Goal: Task Accomplishment & Management: Use online tool/utility

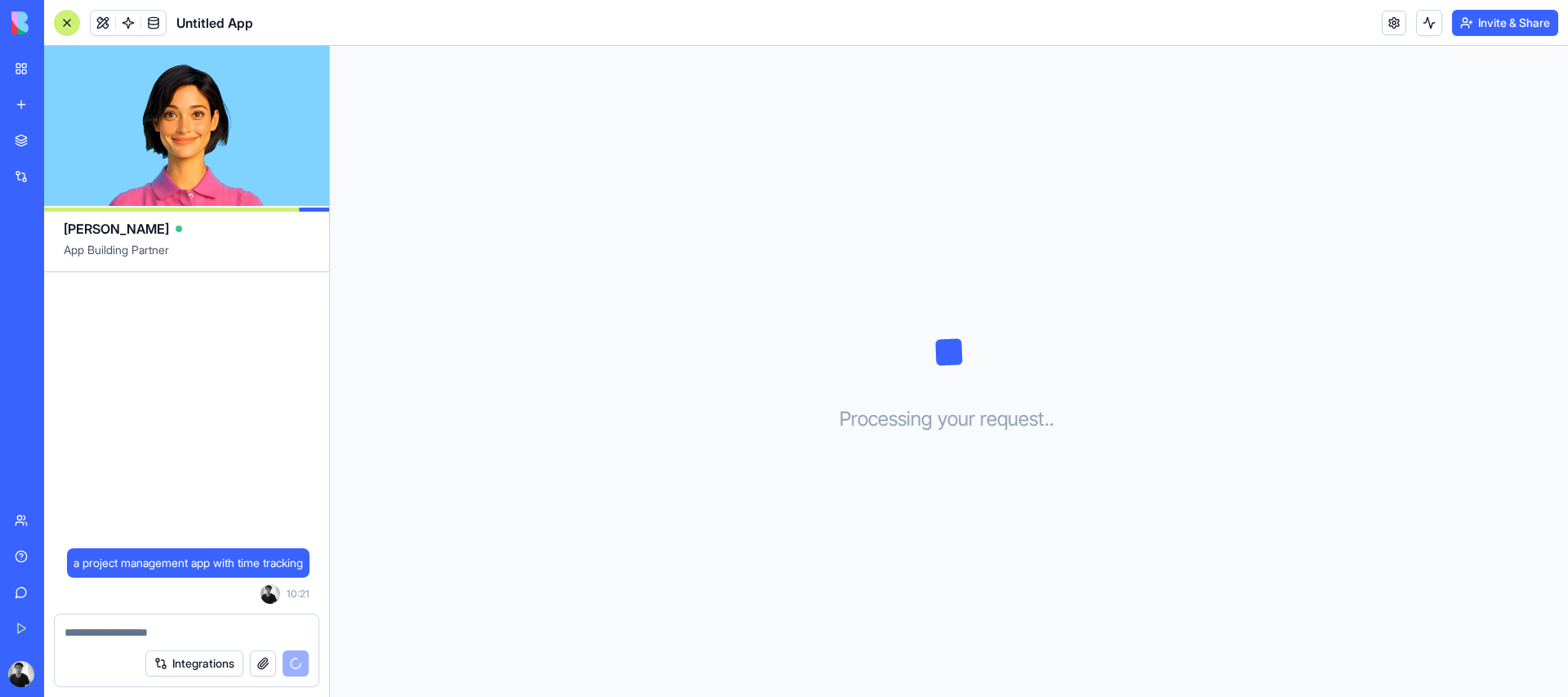
click at [253, 570] on span "a project management app with time tracking" at bounding box center [188, 563] width 229 height 16
click at [244, 615] on div at bounding box center [186, 628] width 264 height 26
click at [238, 569] on span "a project management app with time tracking" at bounding box center [188, 563] width 229 height 16
click at [246, 618] on div at bounding box center [186, 628] width 264 height 26
click at [246, 626] on textarea at bounding box center [186, 633] width 244 height 16
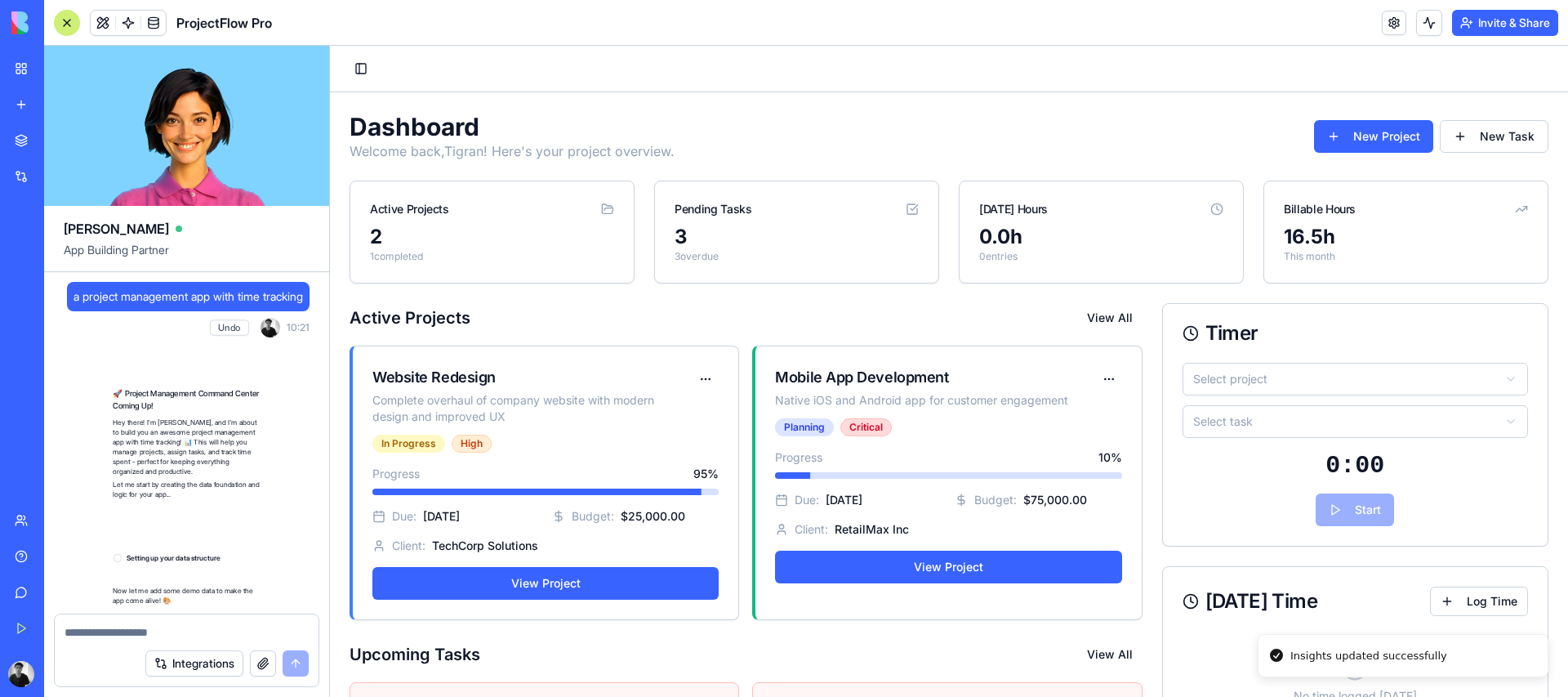
scroll to position [698, 0]
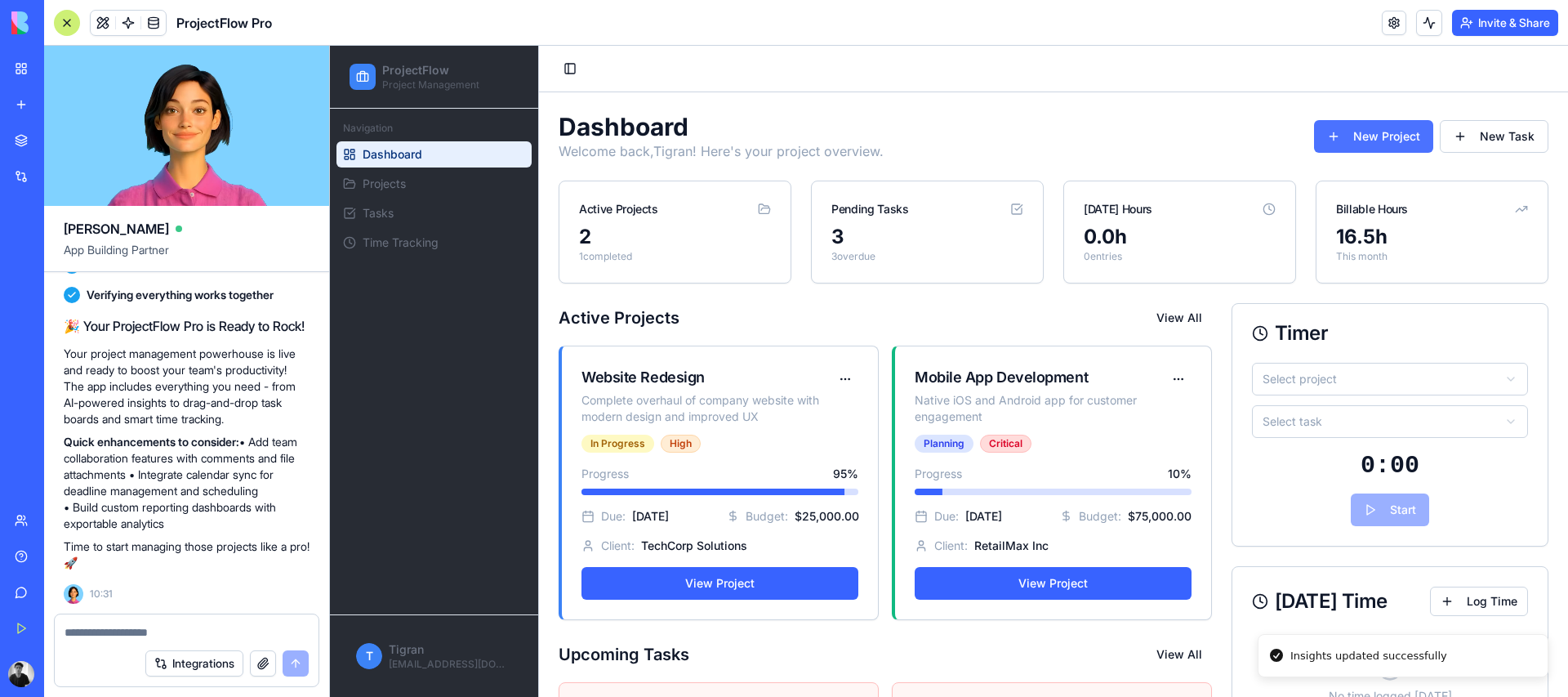
click at [1389, 135] on button "New Project" at bounding box center [1373, 136] width 119 height 33
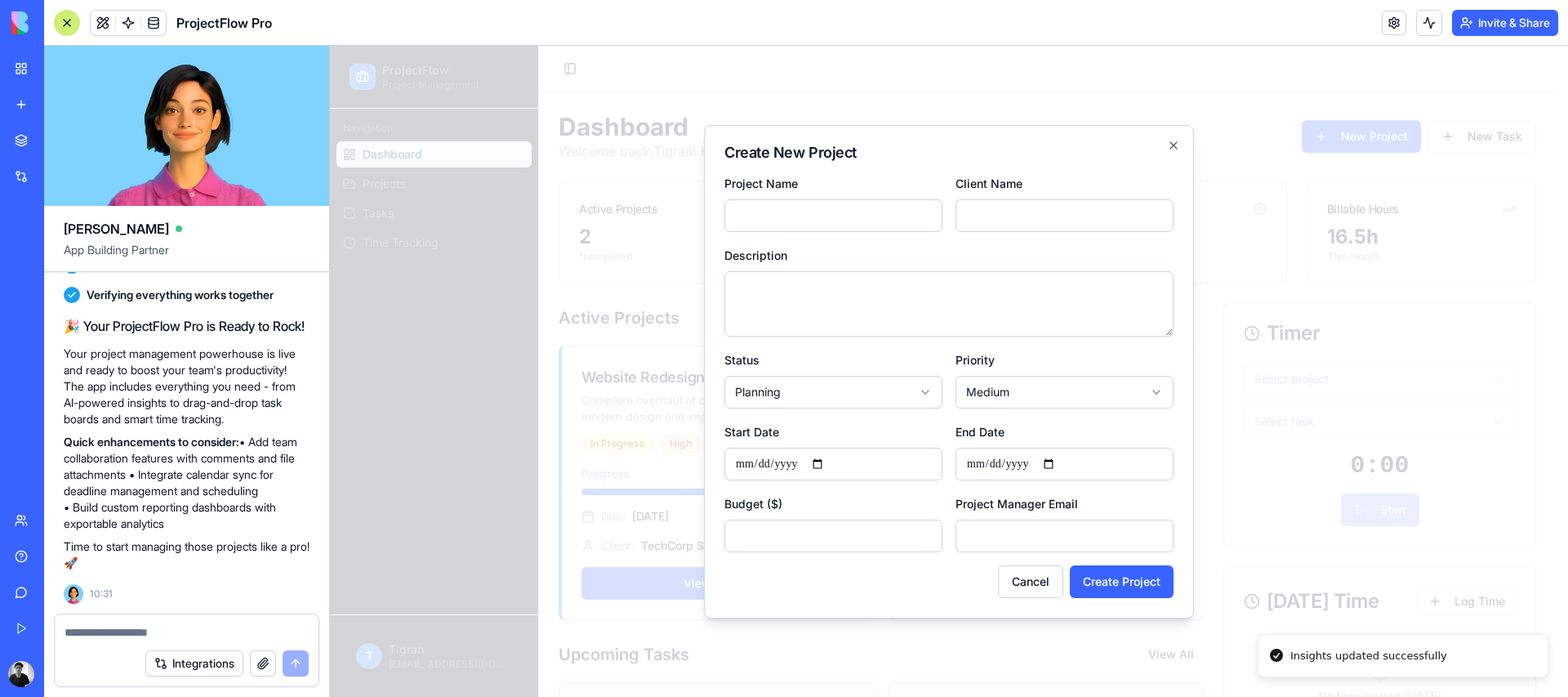
click at [774, 303] on textarea "Description" at bounding box center [949, 304] width 449 height 66
click at [1064, 594] on div "Cancel Create Project" at bounding box center [949, 582] width 449 height 33
click at [1001, 576] on button "Cancel" at bounding box center [1031, 582] width 66 height 33
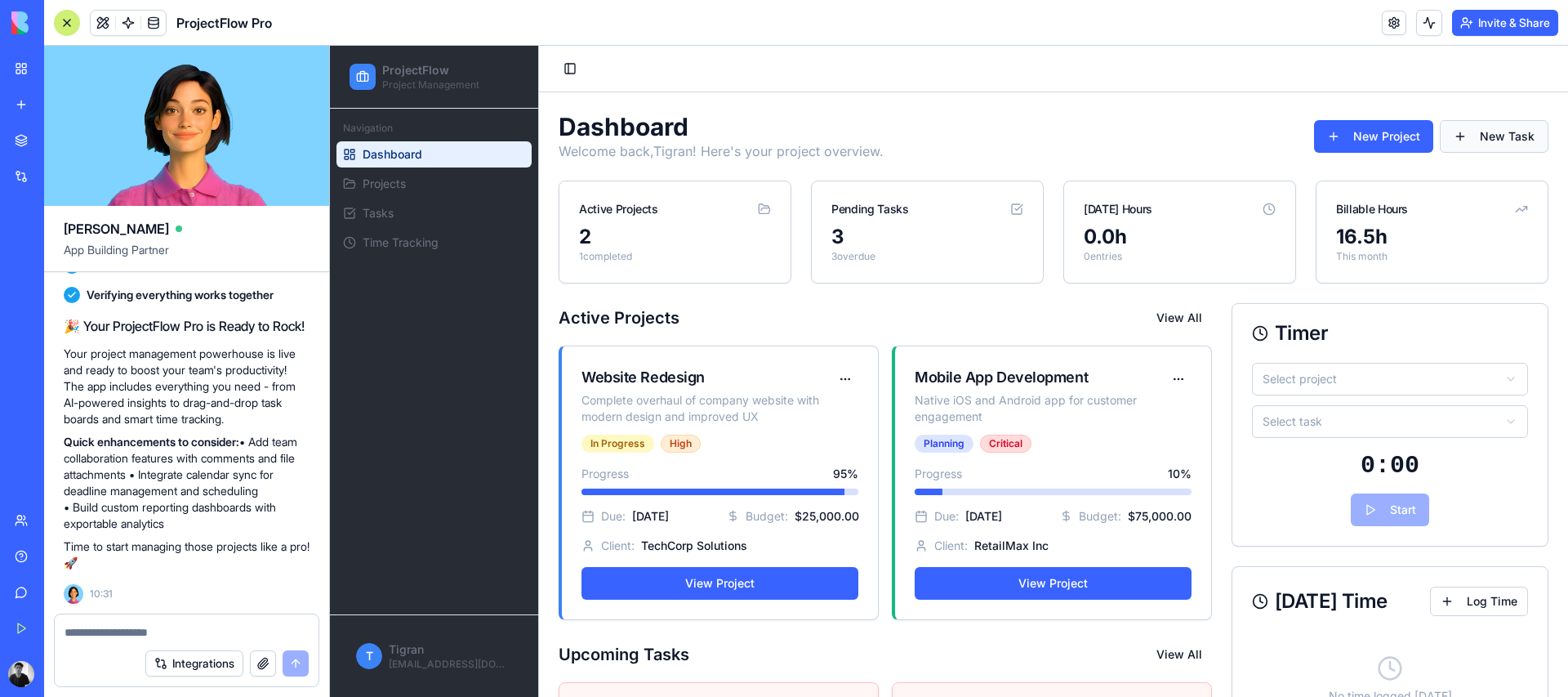
click at [1535, 122] on button "New Task" at bounding box center [1494, 136] width 108 height 33
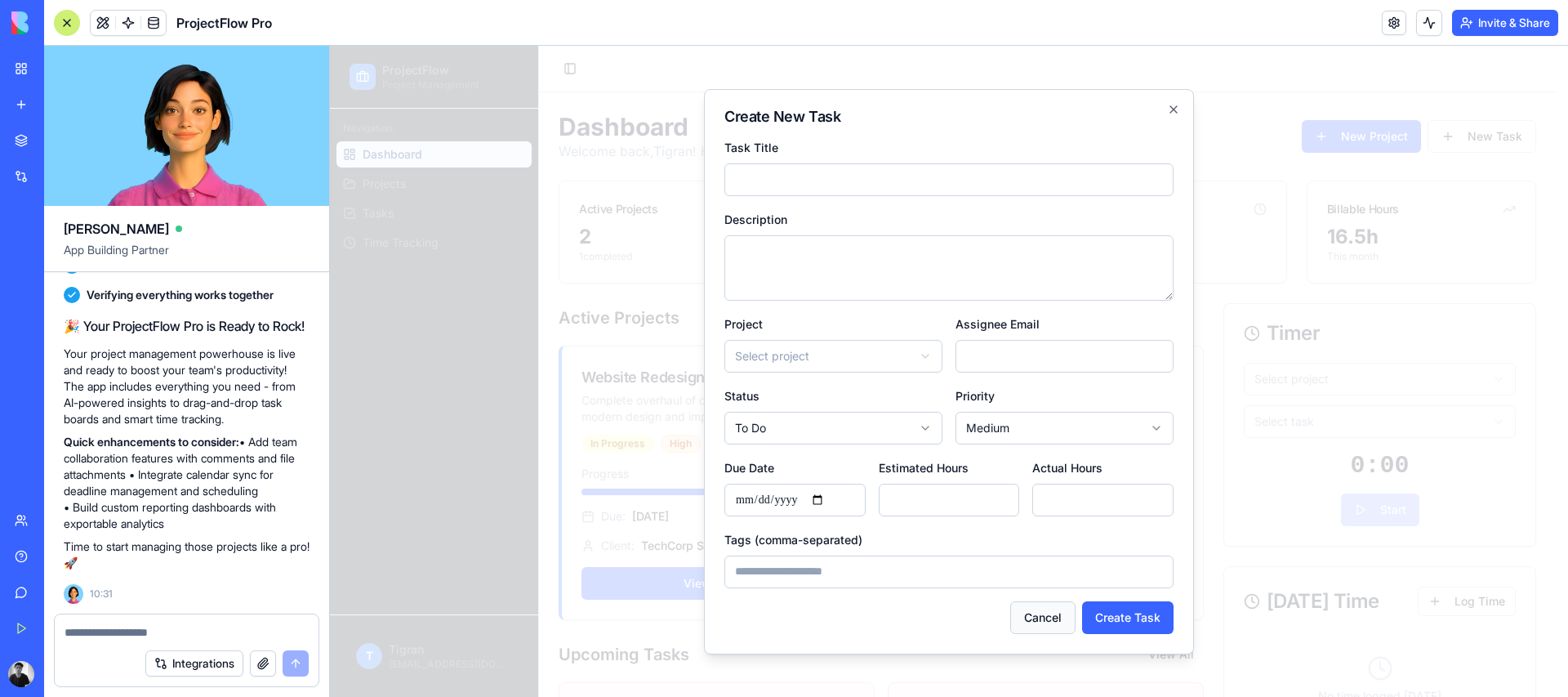
click at [1019, 612] on button "Cancel" at bounding box center [1043, 618] width 66 height 33
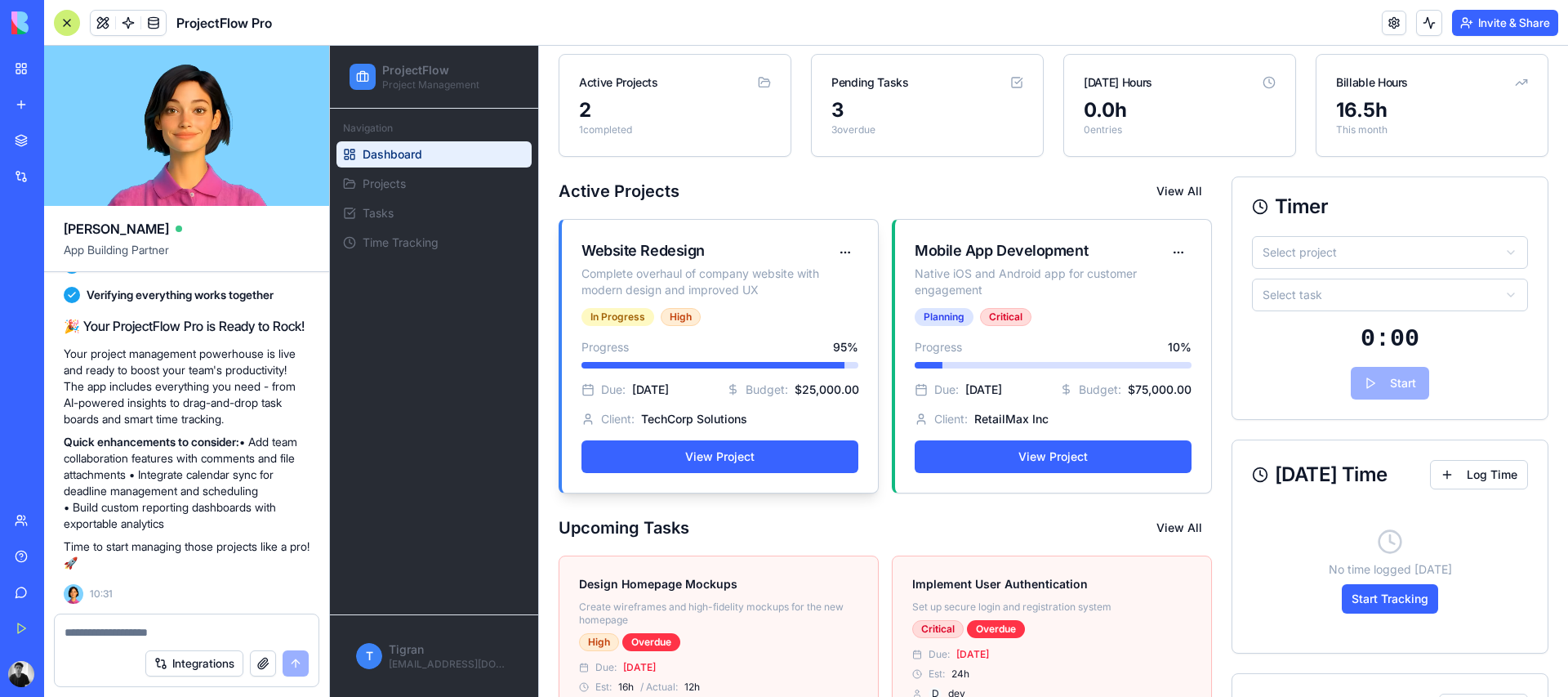
scroll to position [29, 0]
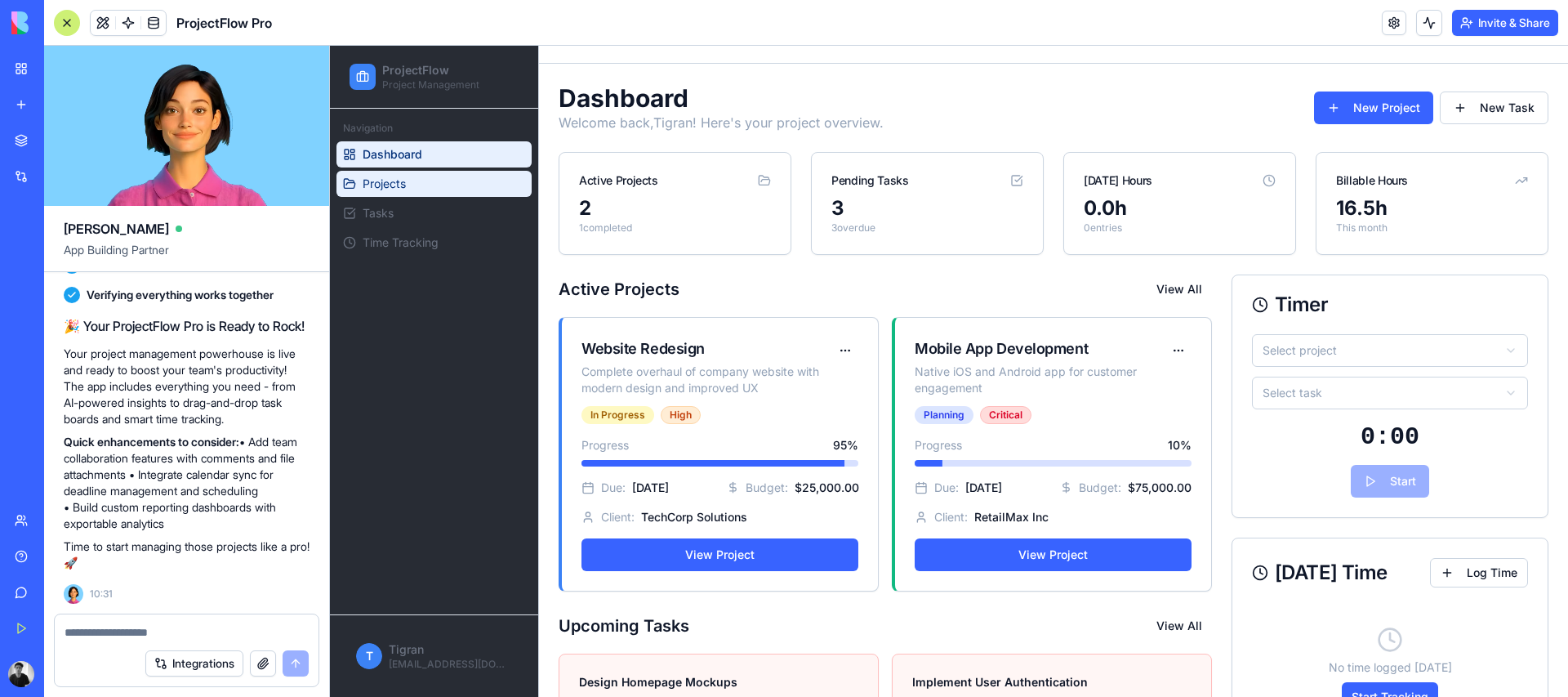
click at [382, 188] on span "Projects" at bounding box center [384, 184] width 44 height 16
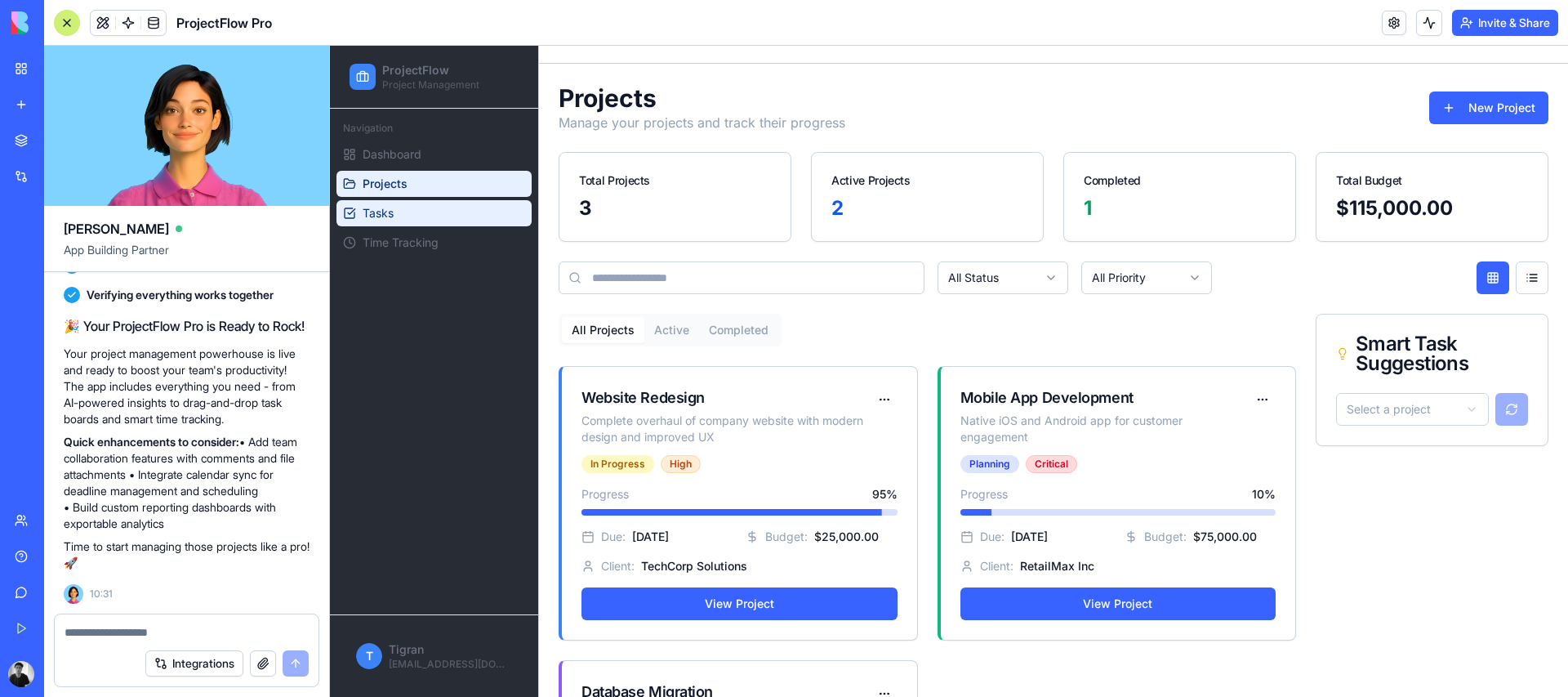
click at [393, 207] on link "Tasks" at bounding box center [435, 214] width 195 height 26
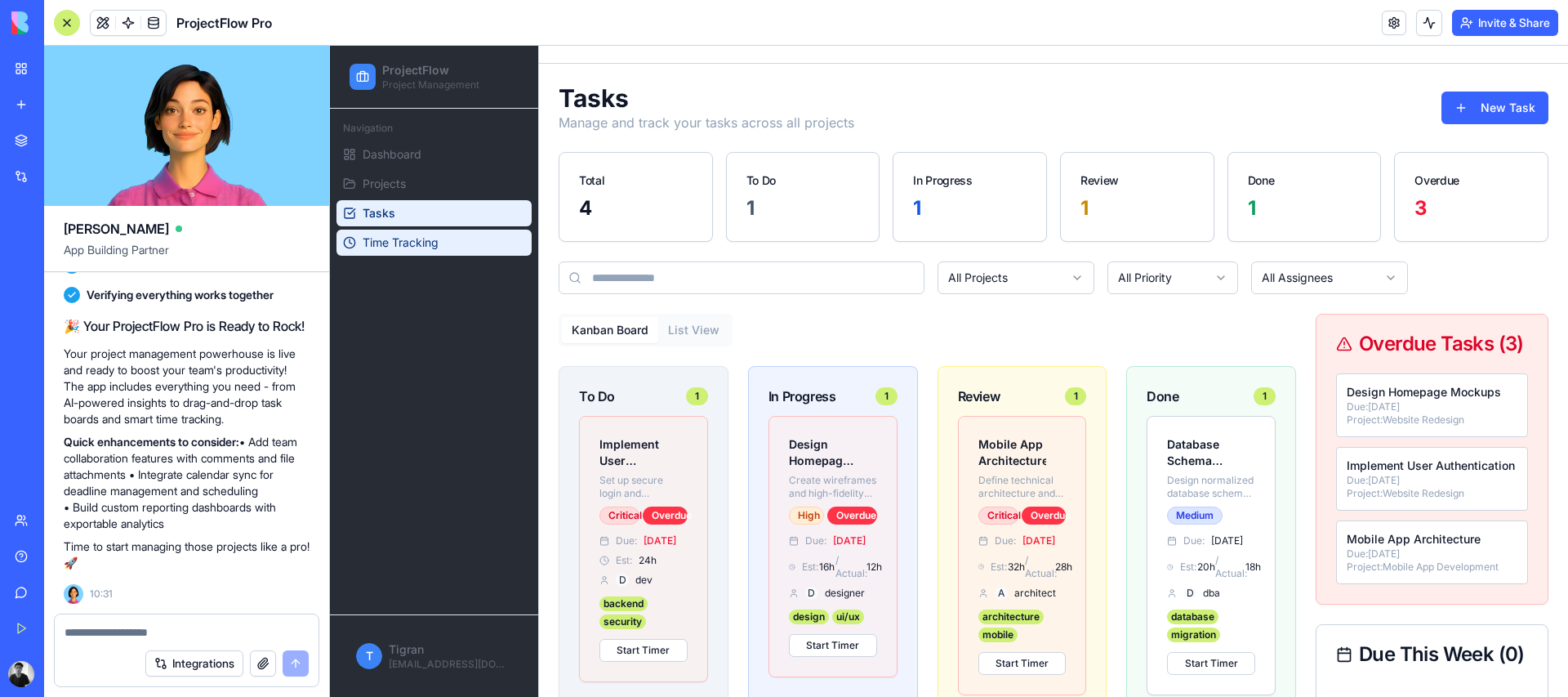
click at [412, 245] on span "Time Tracking" at bounding box center [401, 242] width 76 height 16
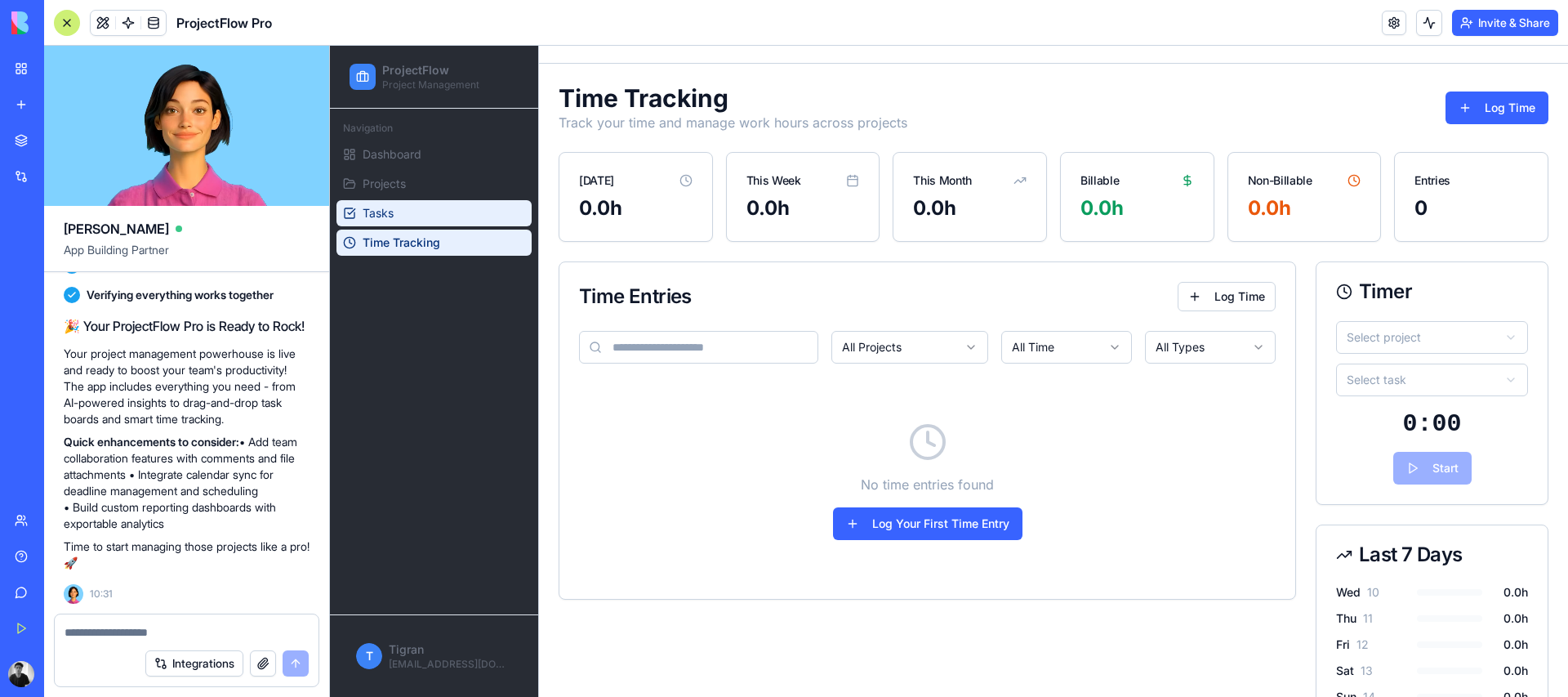
click at [415, 224] on link "Tasks" at bounding box center [435, 214] width 195 height 26
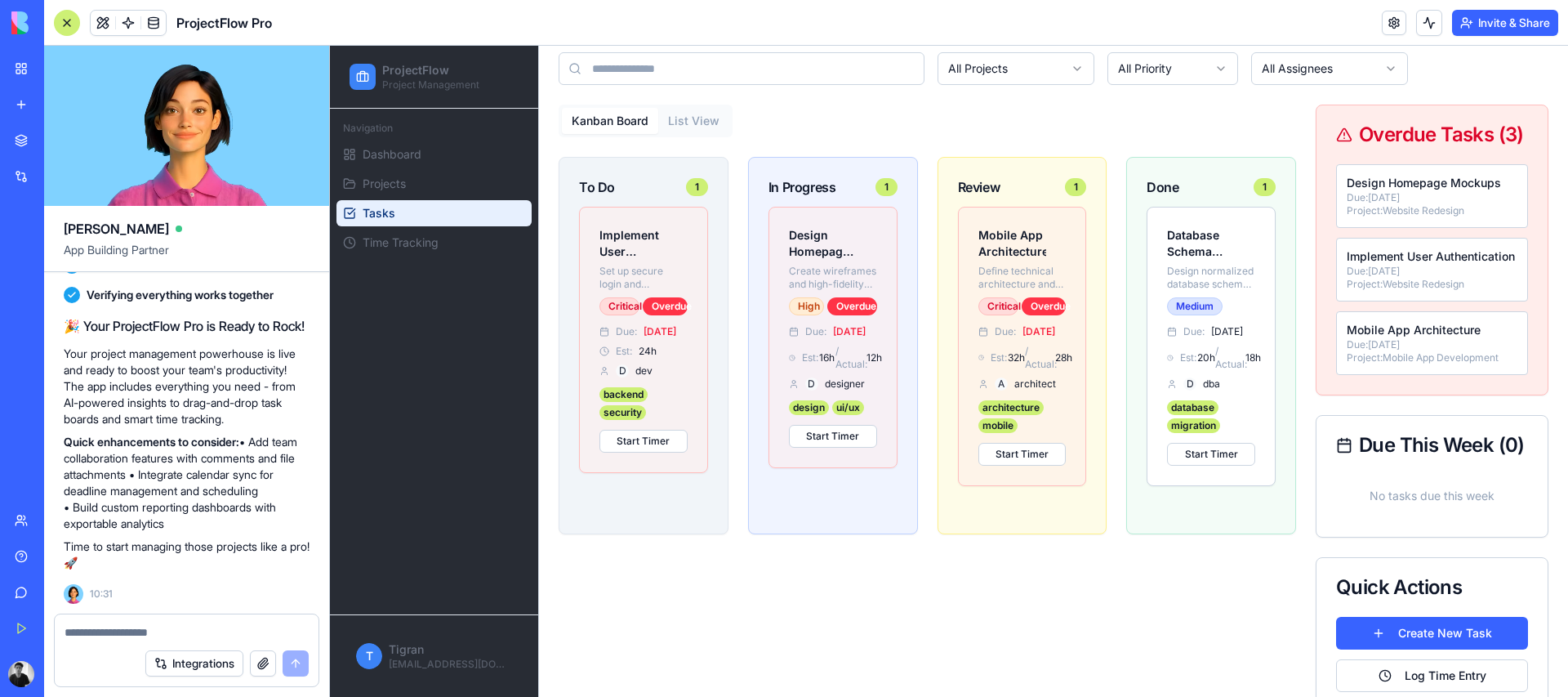
scroll to position [273, 0]
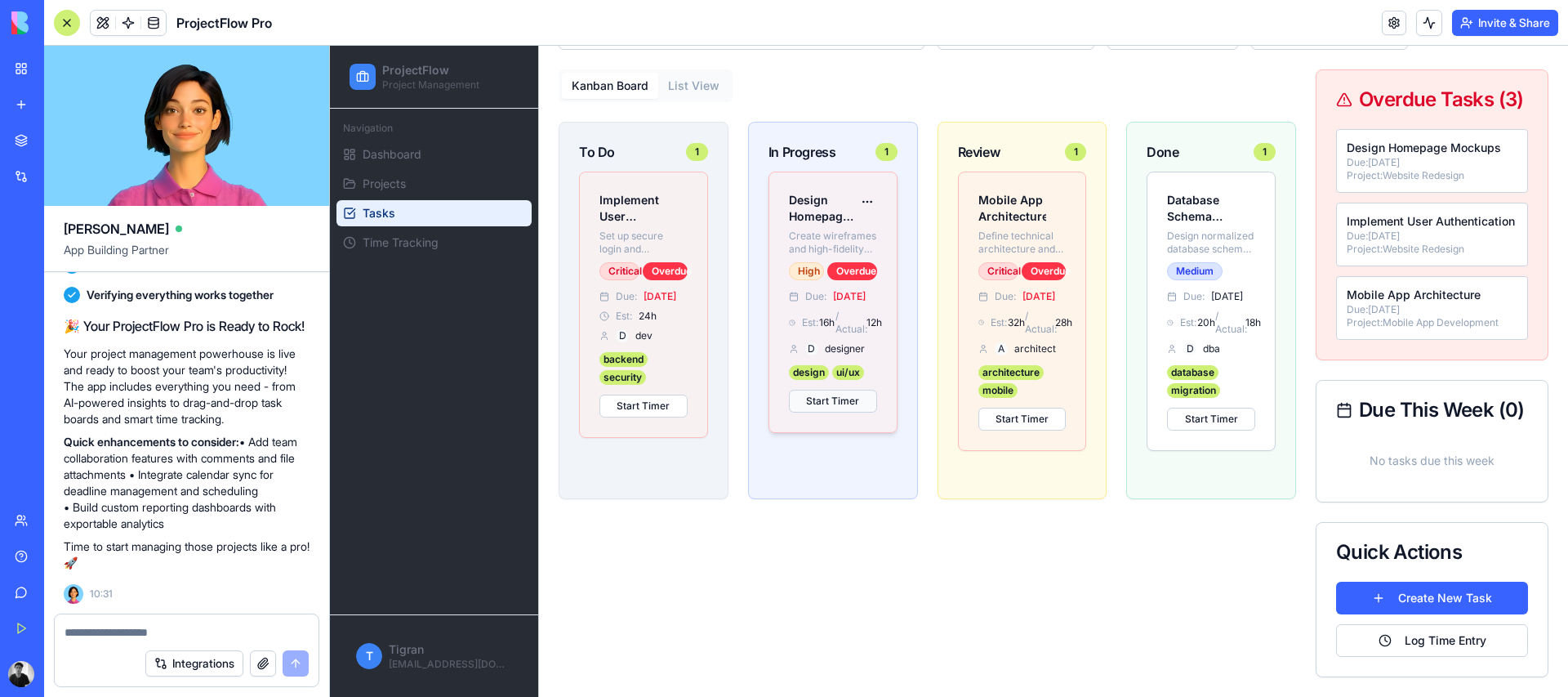
click at [859, 413] on button "Start Timer" at bounding box center [833, 401] width 88 height 23
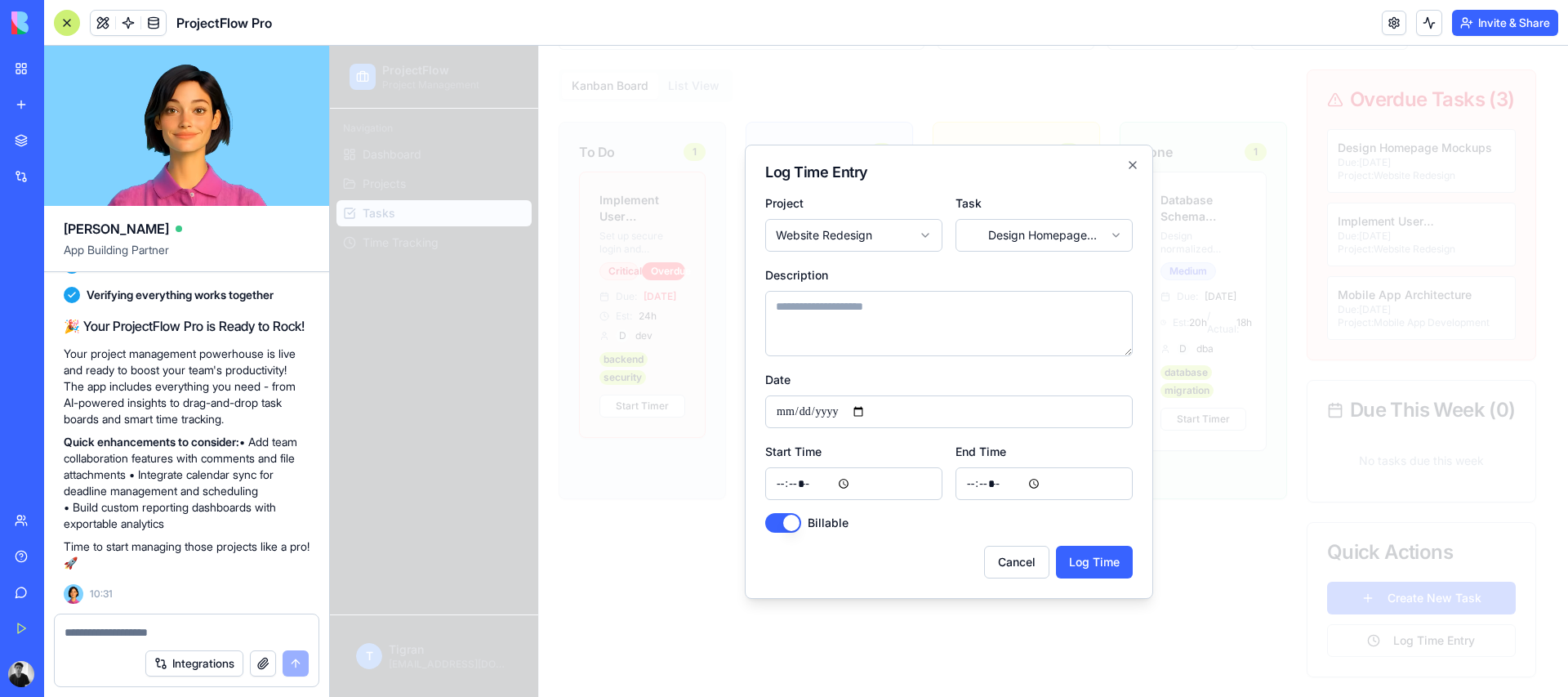
click at [773, 495] on input "*****" at bounding box center [854, 484] width 177 height 33
click at [807, 529] on div "Billable" at bounding box center [950, 524] width 368 height 20
click at [798, 524] on button "Billable" at bounding box center [784, 524] width 36 height 20
click at [969, 552] on div "Cancel Log Time" at bounding box center [950, 562] width 368 height 33
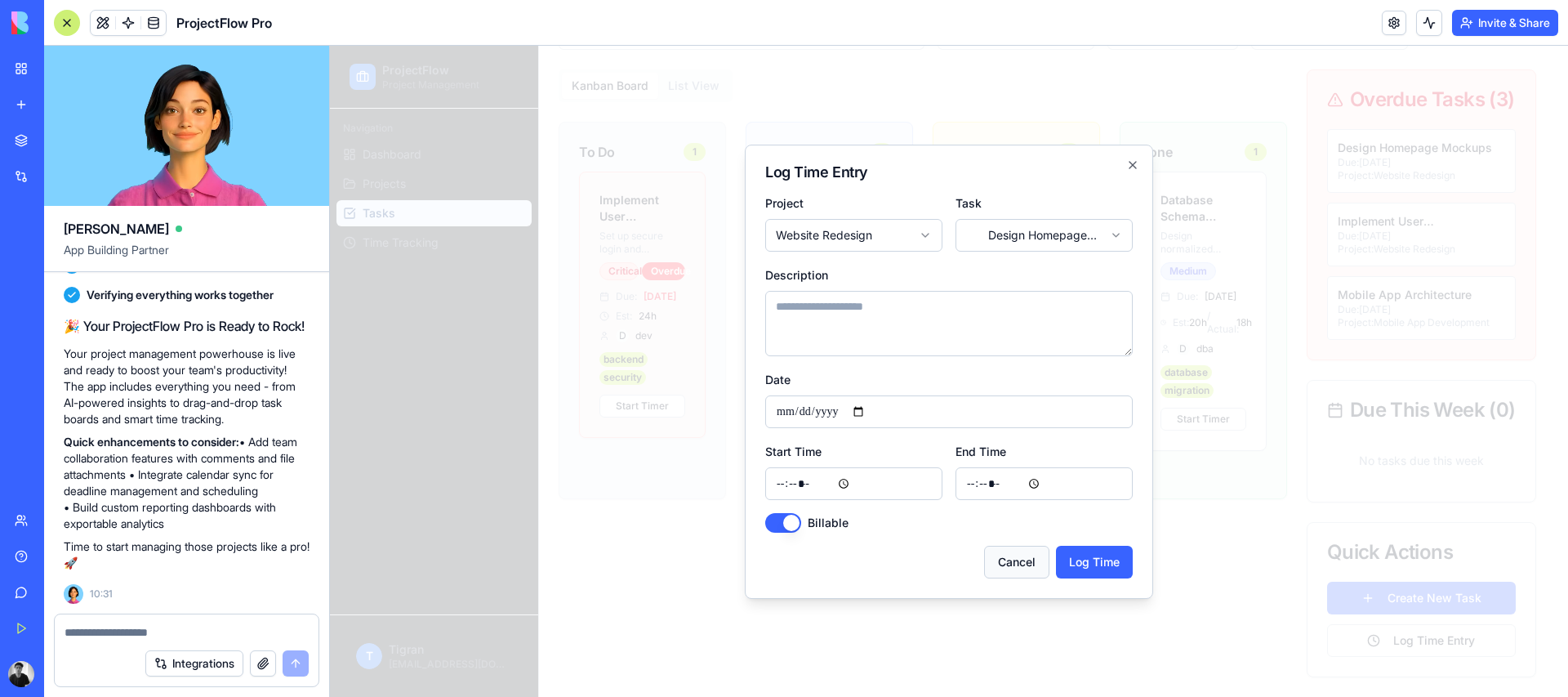
click at [1011, 559] on button "Cancel" at bounding box center [1017, 562] width 66 height 33
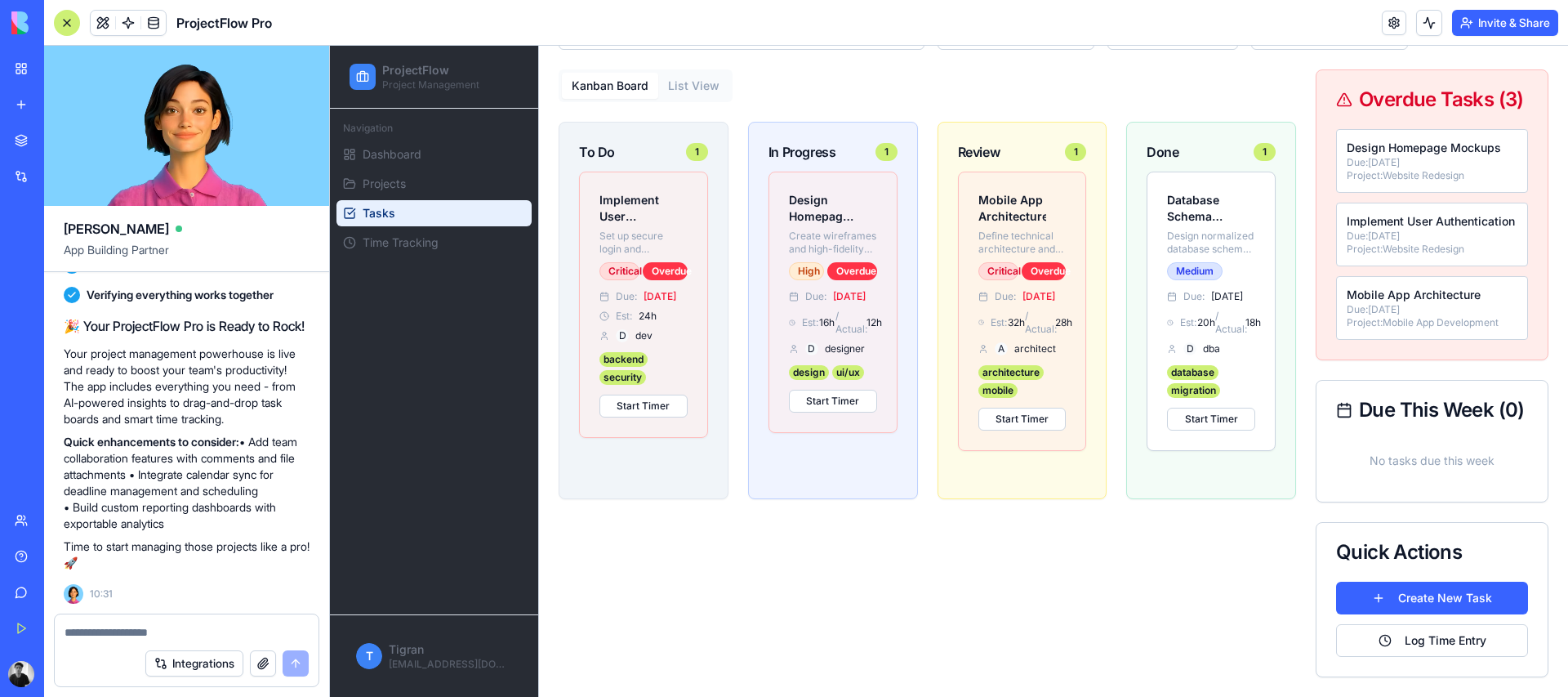
click at [935, 520] on div "Kanban Board List View To Do 1 Implement User Authentication Set up secure logi…" at bounding box center [927, 374] width 738 height 608
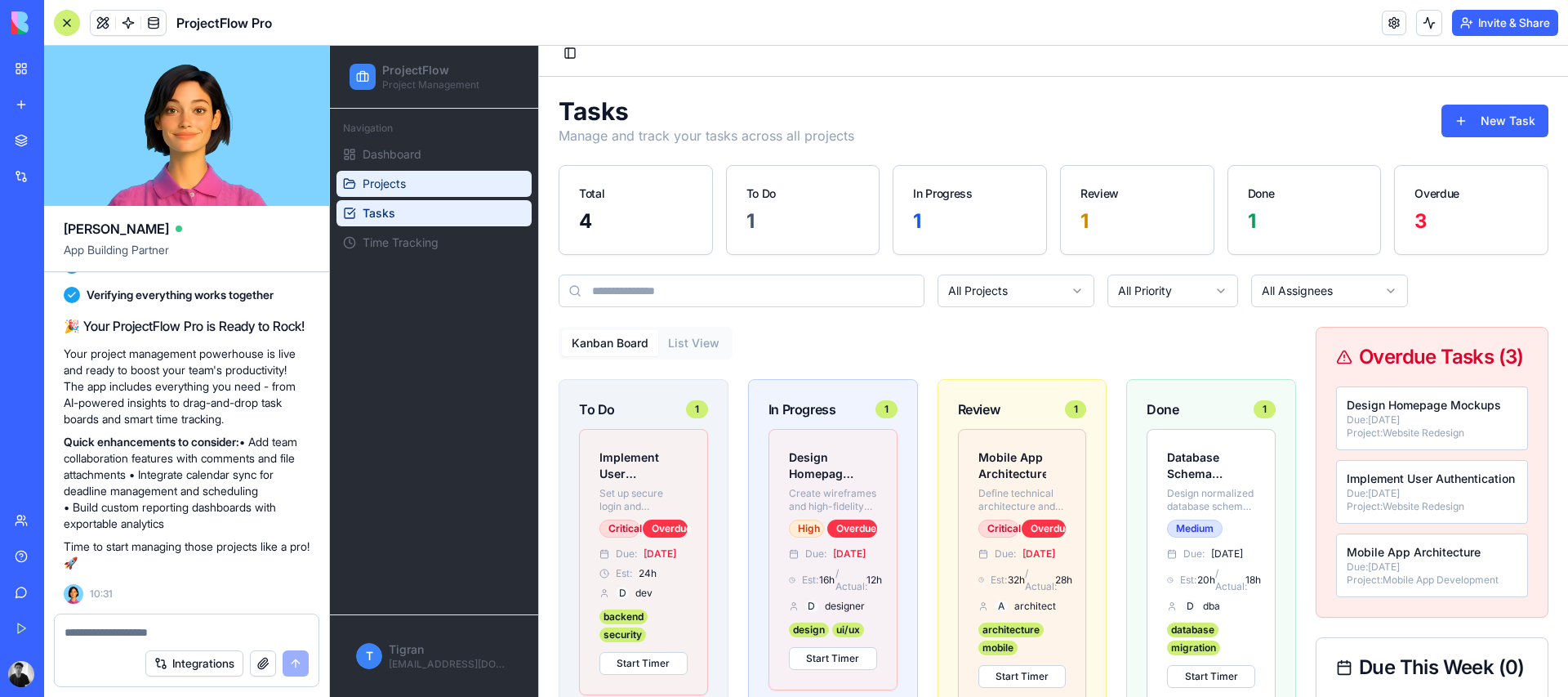
scroll to position [12, 0]
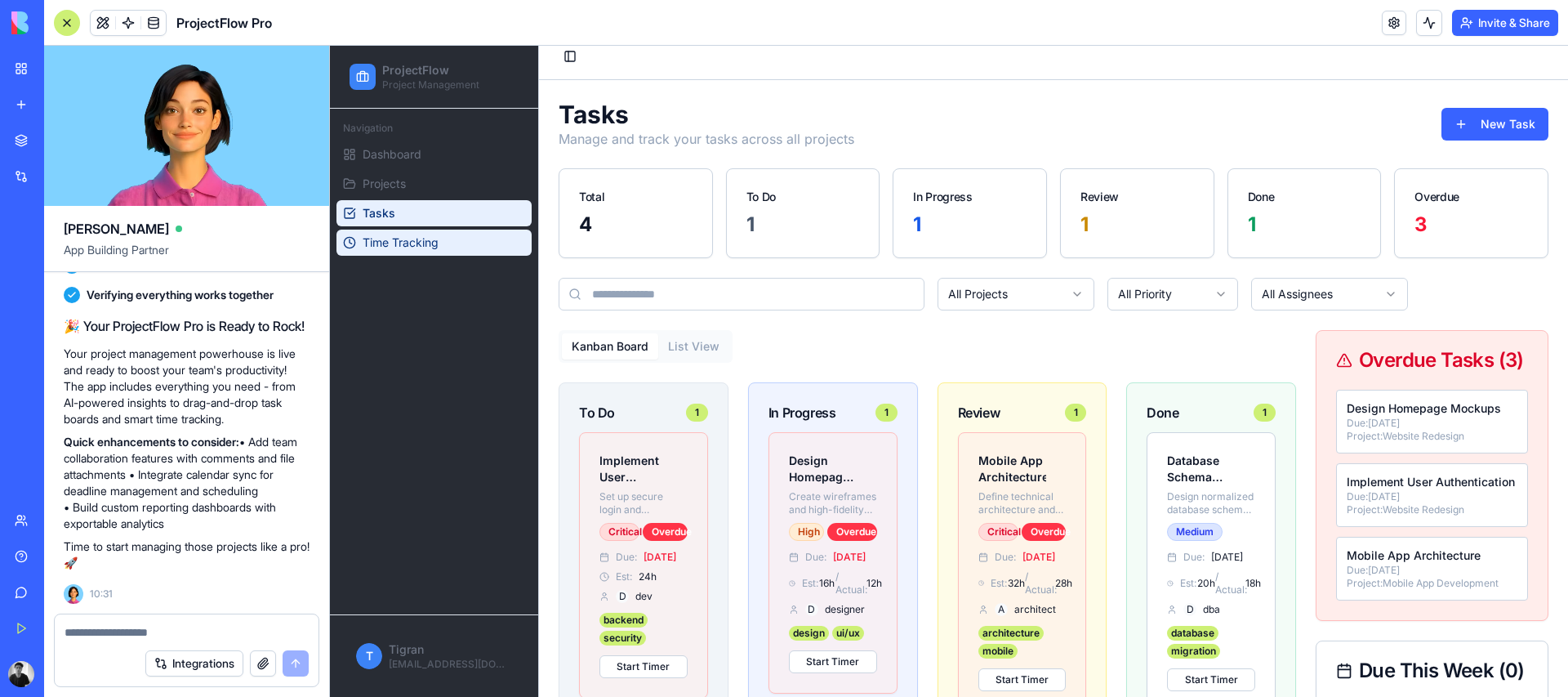
click at [443, 241] on link "Time Tracking" at bounding box center [435, 242] width 195 height 26
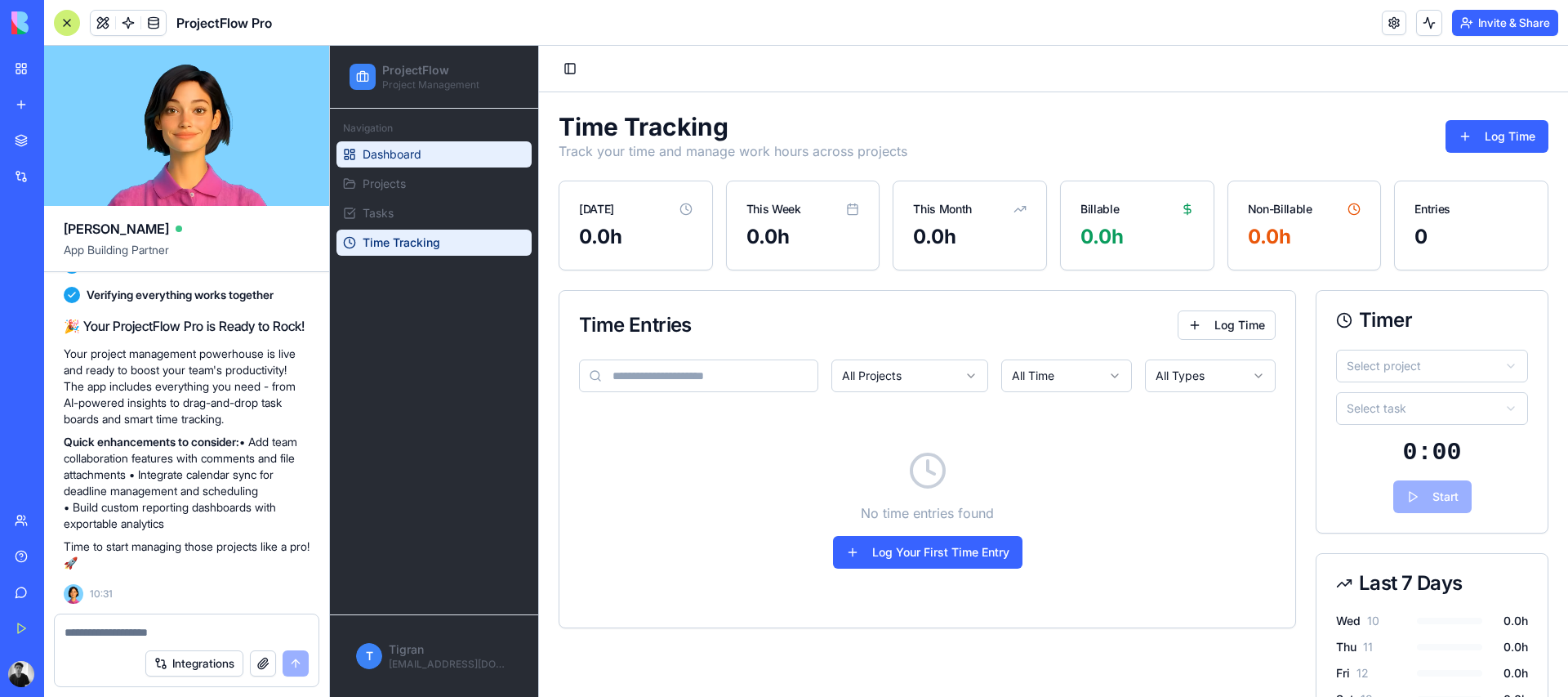
click at [500, 145] on link "Dashboard" at bounding box center [435, 155] width 195 height 26
